Goal: Task Accomplishment & Management: Complete application form

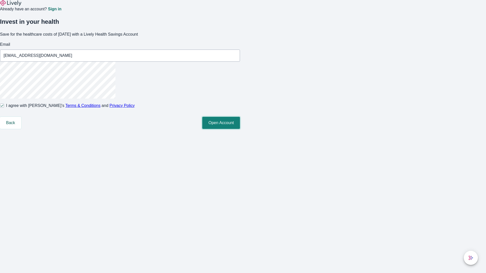
click at [240, 129] on button "Open Account" at bounding box center [221, 123] width 38 height 12
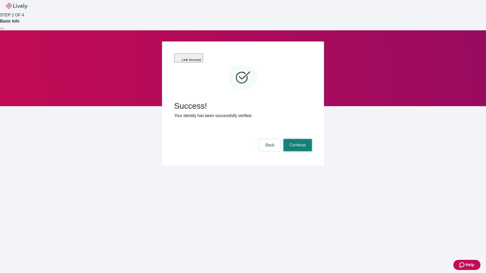
click at [297, 139] on button "Continue" at bounding box center [297, 145] width 28 height 12
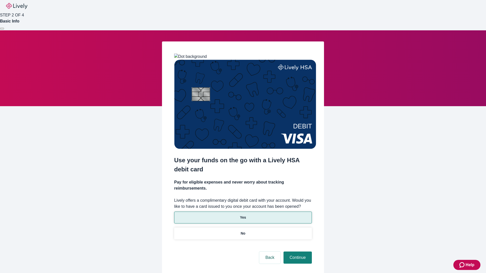
click at [243, 215] on p "Yes" at bounding box center [243, 217] width 6 height 5
click at [297, 252] on button "Continue" at bounding box center [297, 258] width 28 height 12
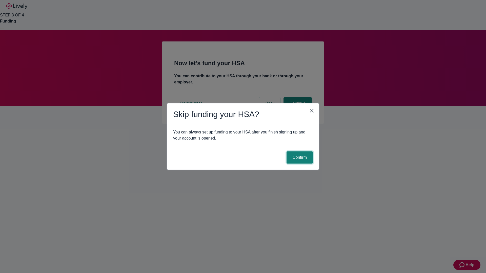
click at [299, 158] on button "Confirm" at bounding box center [299, 158] width 26 height 12
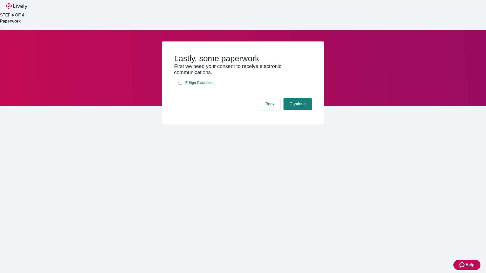
click at [180, 85] on input "E-Sign Disclosure" at bounding box center [180, 83] width 4 height 4
checkbox input "true"
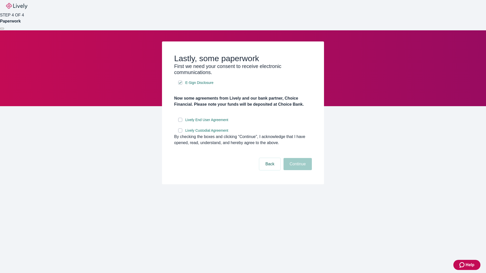
click at [180, 122] on input "Lively End User Agreement" at bounding box center [180, 120] width 4 height 4
checkbox input "true"
click at [180, 133] on input "Lively Custodial Agreement" at bounding box center [180, 131] width 4 height 4
checkbox input "true"
click at [297, 170] on button "Continue" at bounding box center [297, 164] width 28 height 12
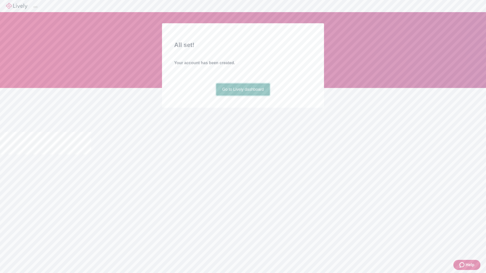
click at [243, 96] on link "Go to Lively dashboard" at bounding box center [243, 90] width 54 height 12
